Goal: Navigation & Orientation: Find specific page/section

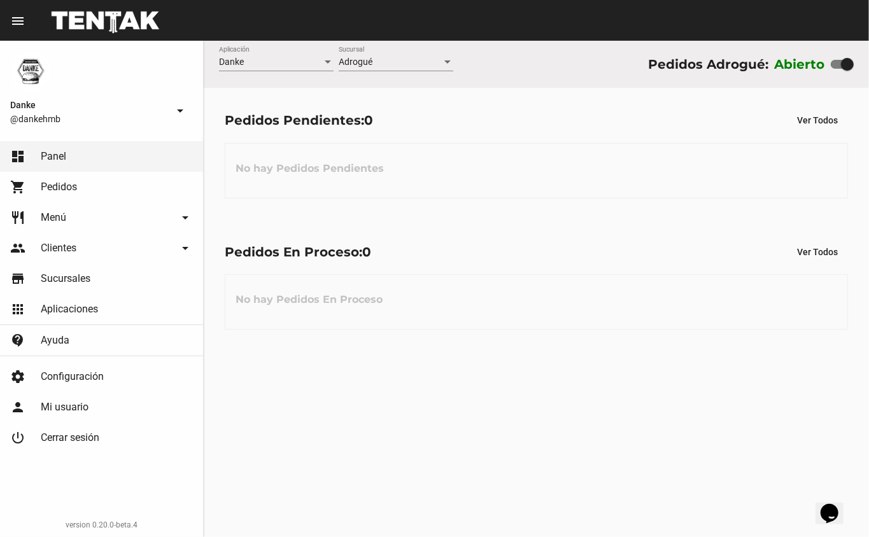
click at [456, 239] on div "Pedidos En Proceso: 0 Ver Todos No hay Pedidos En Proceso" at bounding box center [536, 285] width 665 height 131
